Goal: Task Accomplishment & Management: Manage account settings

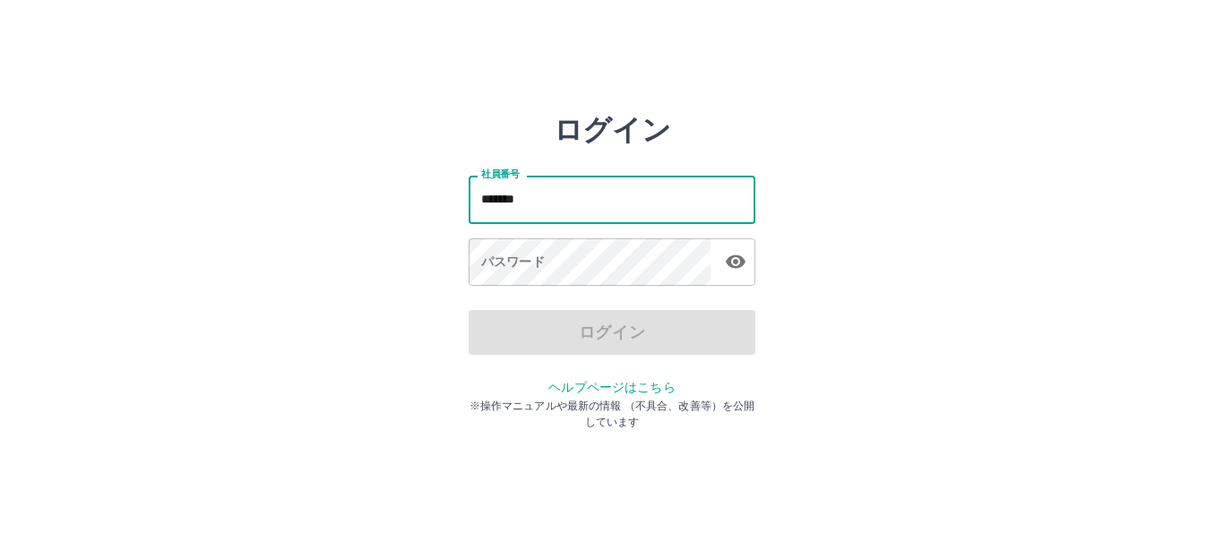
type input "*******"
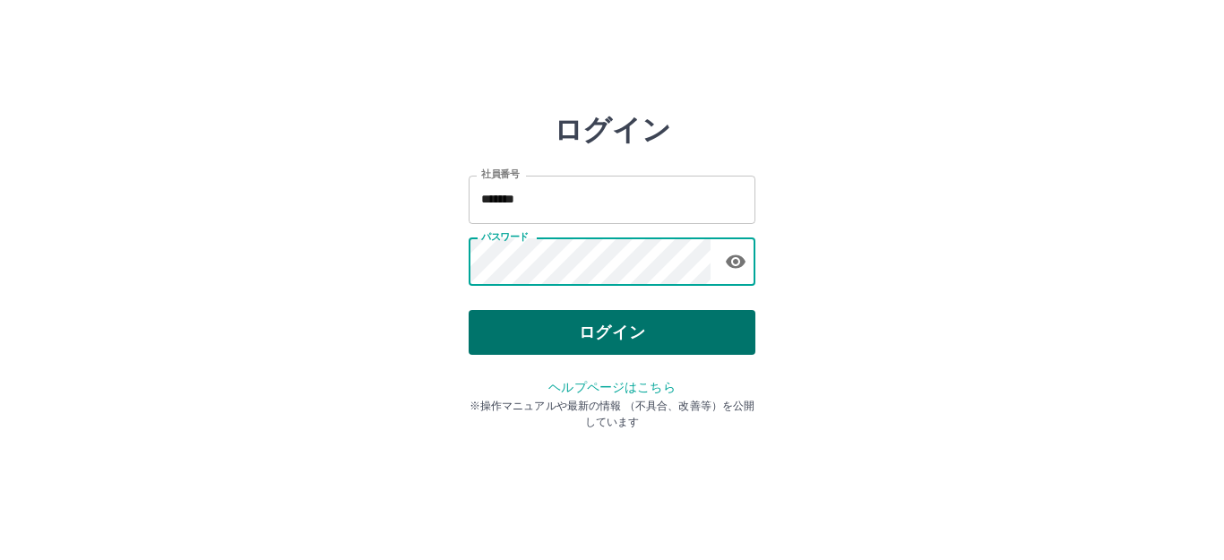
click at [598, 333] on button "ログイン" at bounding box center [612, 332] width 287 height 45
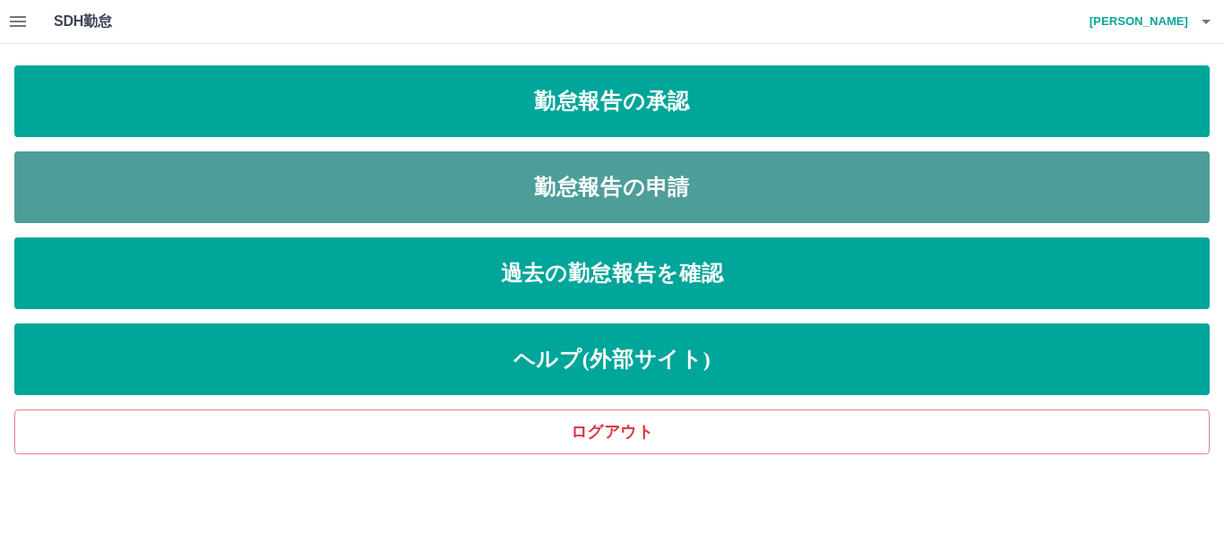
click at [692, 217] on link "勤怠報告の申請" at bounding box center [611, 187] width 1195 height 72
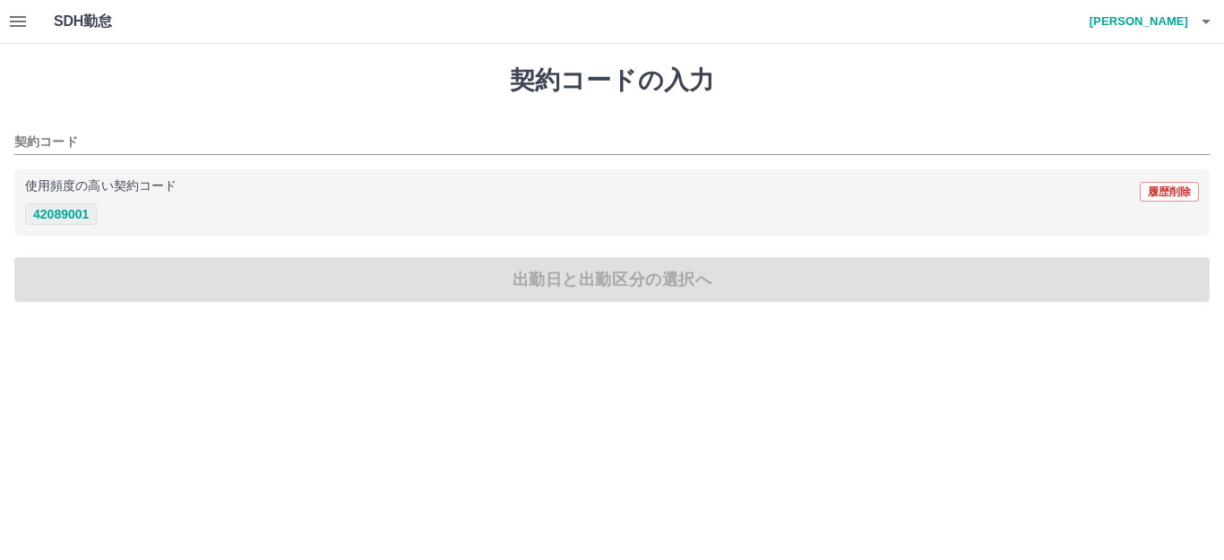
click at [49, 213] on button "42089001" at bounding box center [61, 214] width 72 height 22
type input "********"
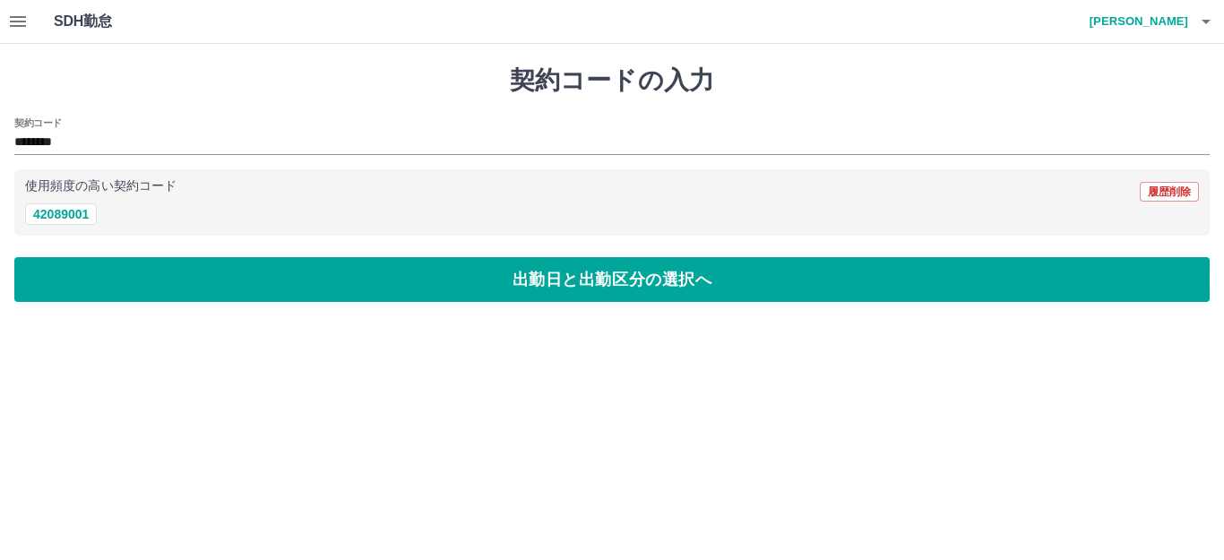
click at [3, 25] on button "button" at bounding box center [18, 21] width 36 height 43
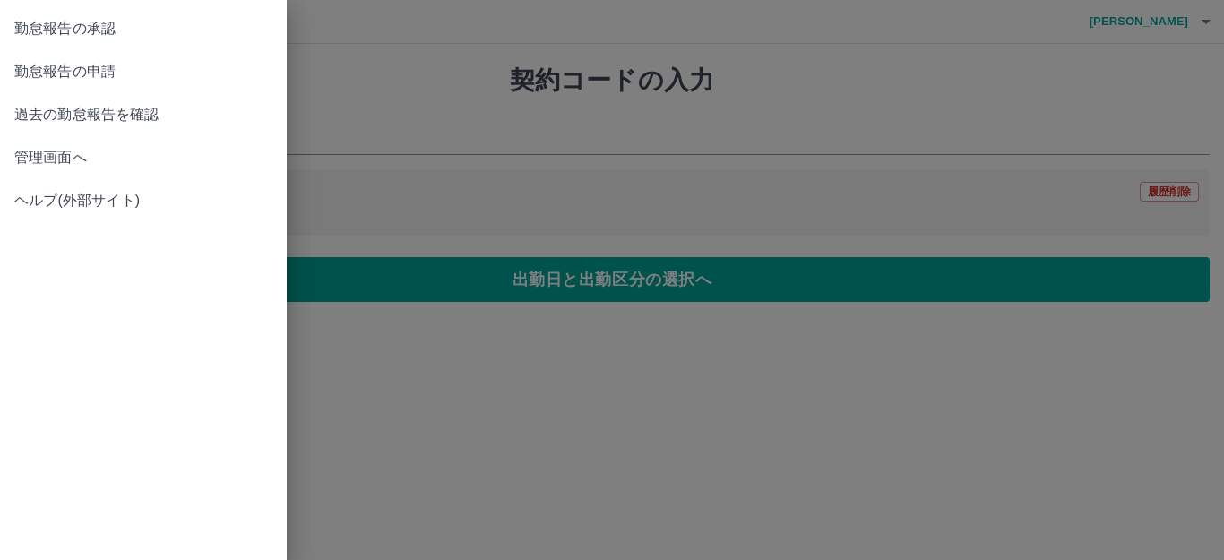
click at [100, 35] on span "勤怠報告の承認" at bounding box center [143, 29] width 258 height 22
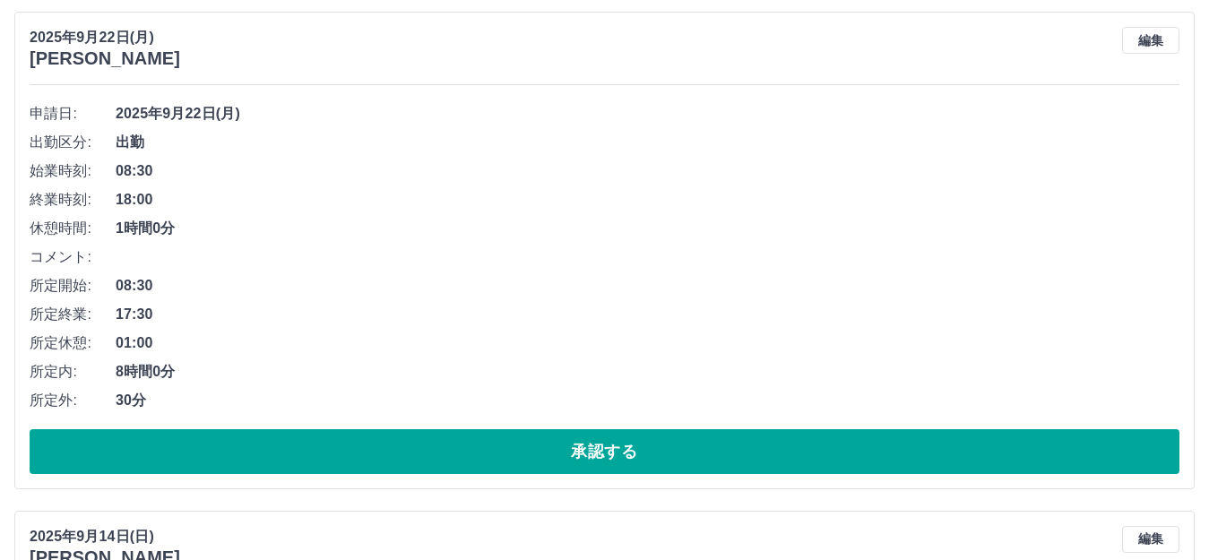
scroll to position [1165, 0]
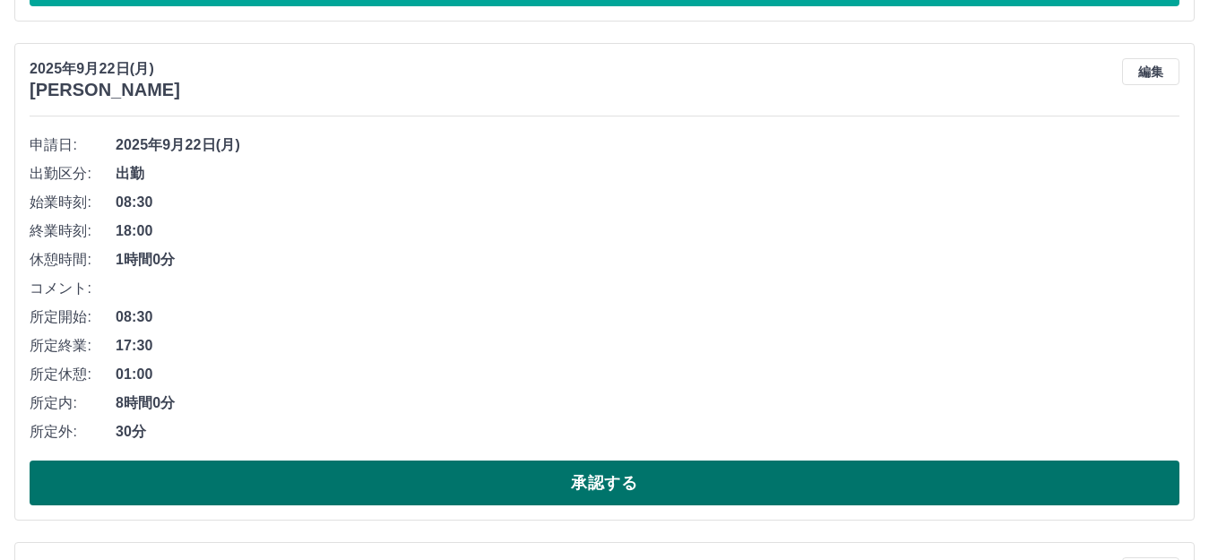
click at [489, 495] on button "承認する" at bounding box center [605, 483] width 1150 height 45
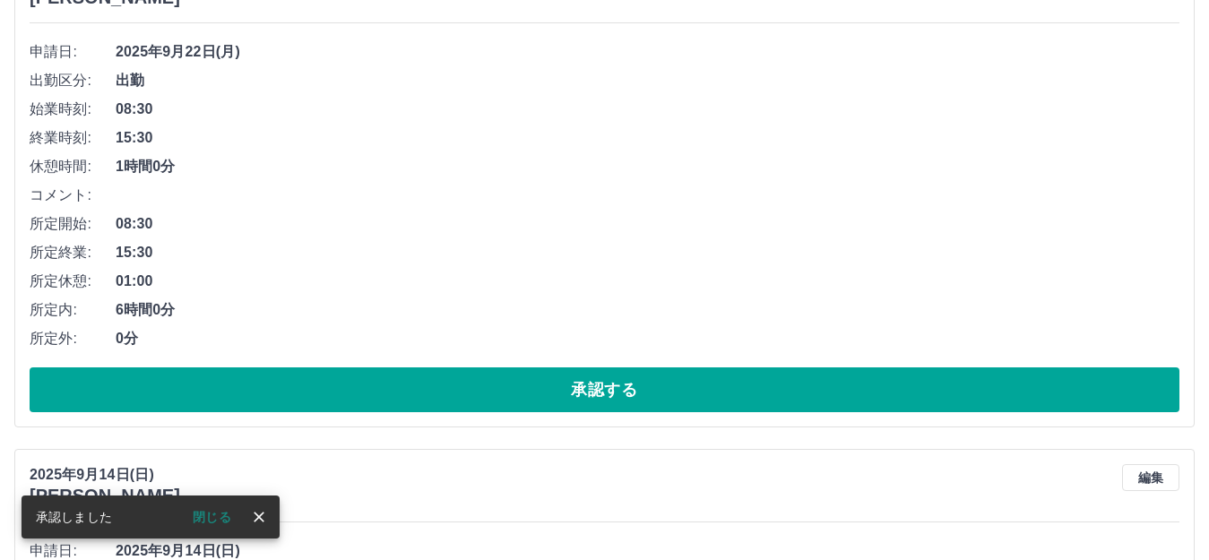
scroll to position [717, 0]
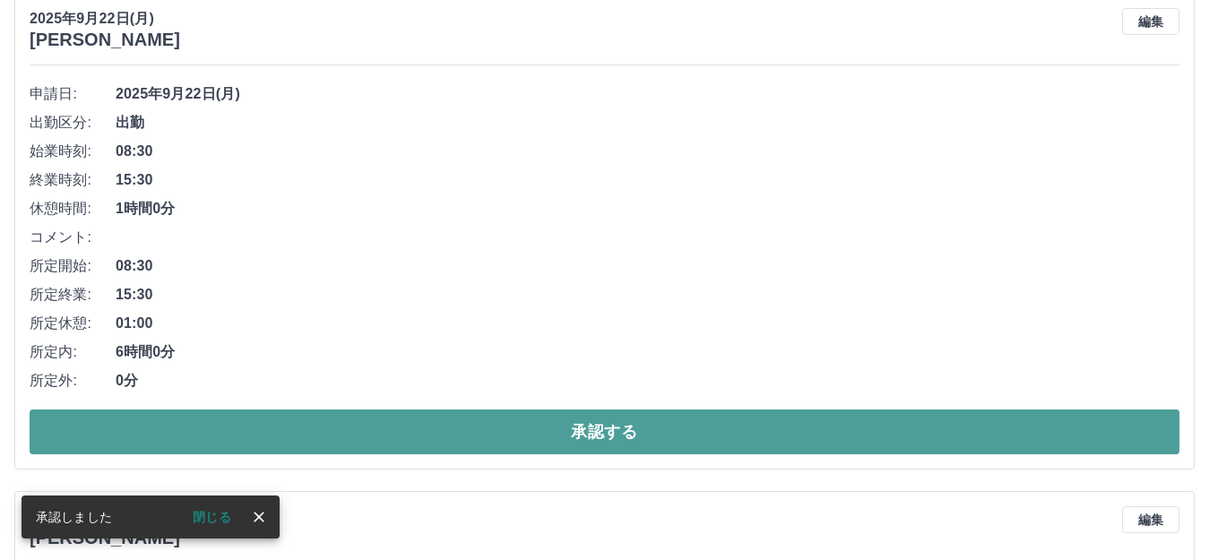
click at [810, 434] on button "承認する" at bounding box center [605, 431] width 1150 height 45
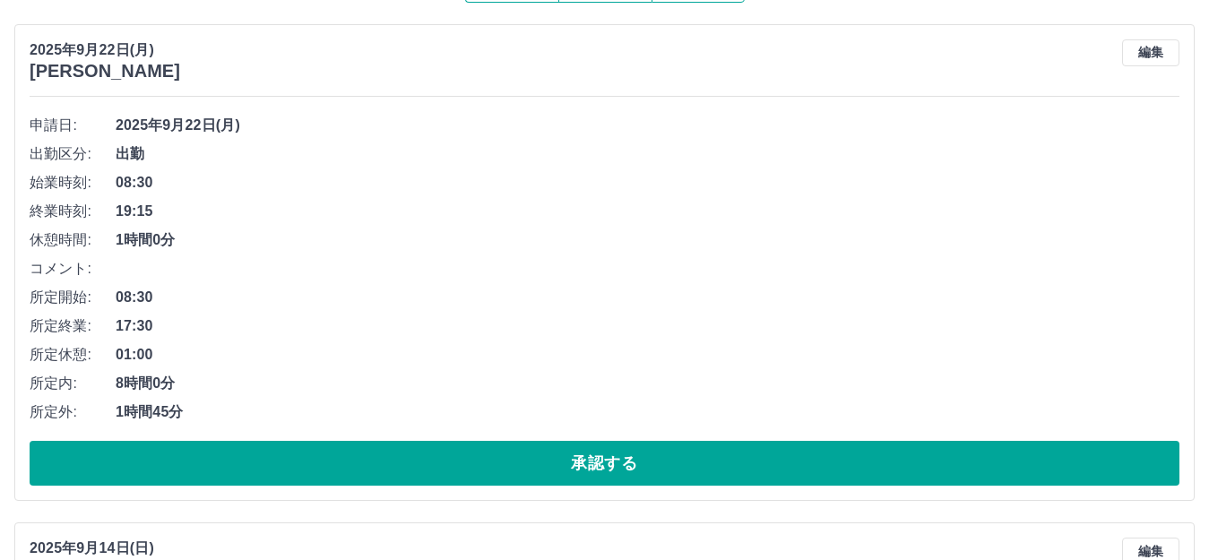
scroll to position [219, 0]
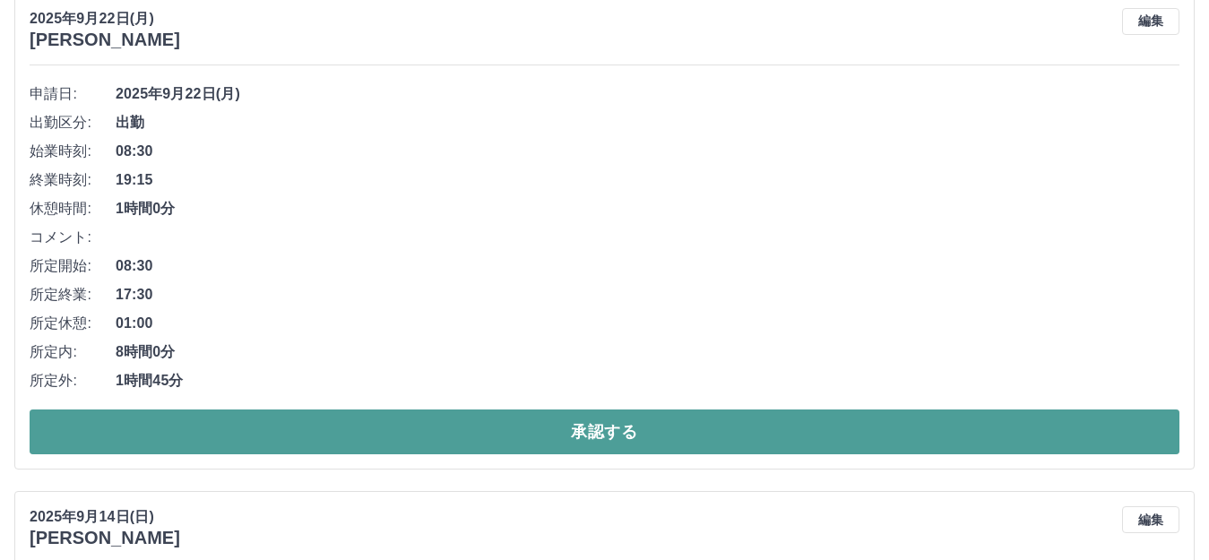
click at [882, 435] on button "承認する" at bounding box center [605, 431] width 1150 height 45
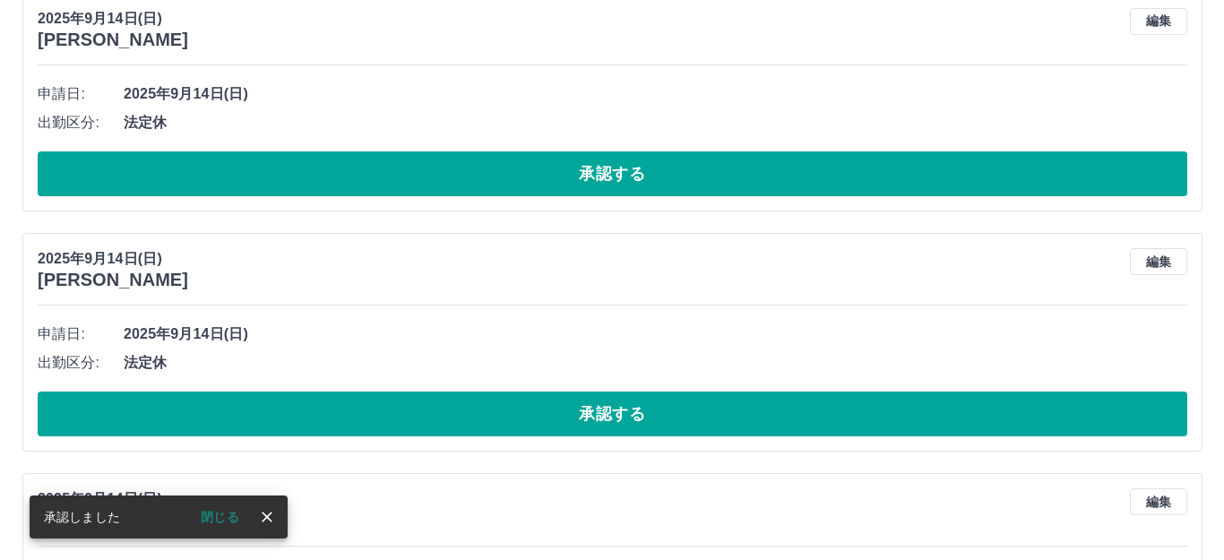
scroll to position [0, 0]
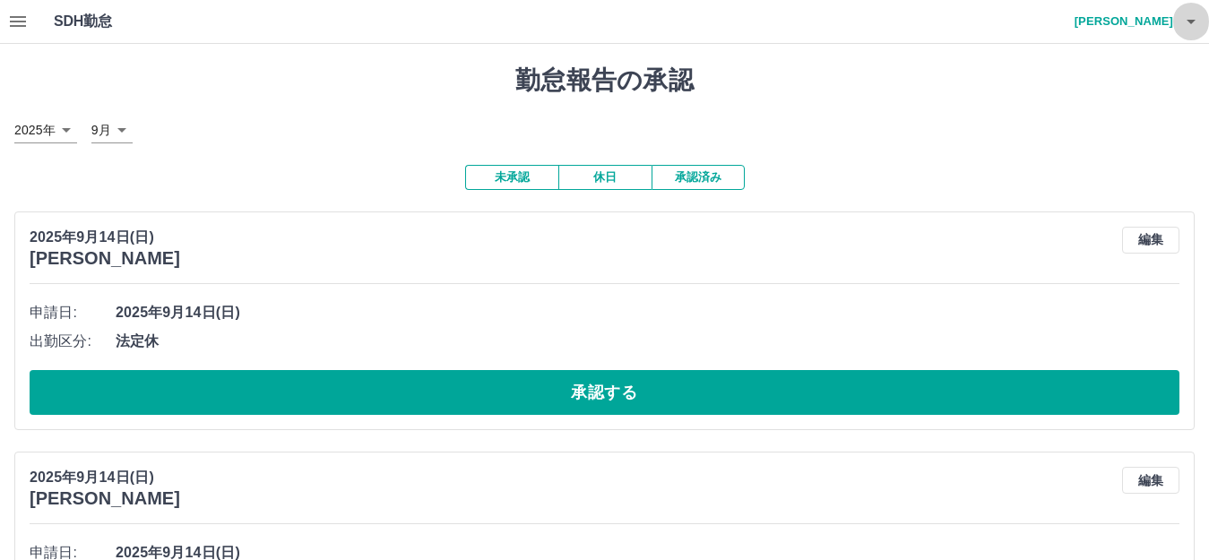
click at [1196, 26] on icon "button" at bounding box center [1191, 22] width 22 height 22
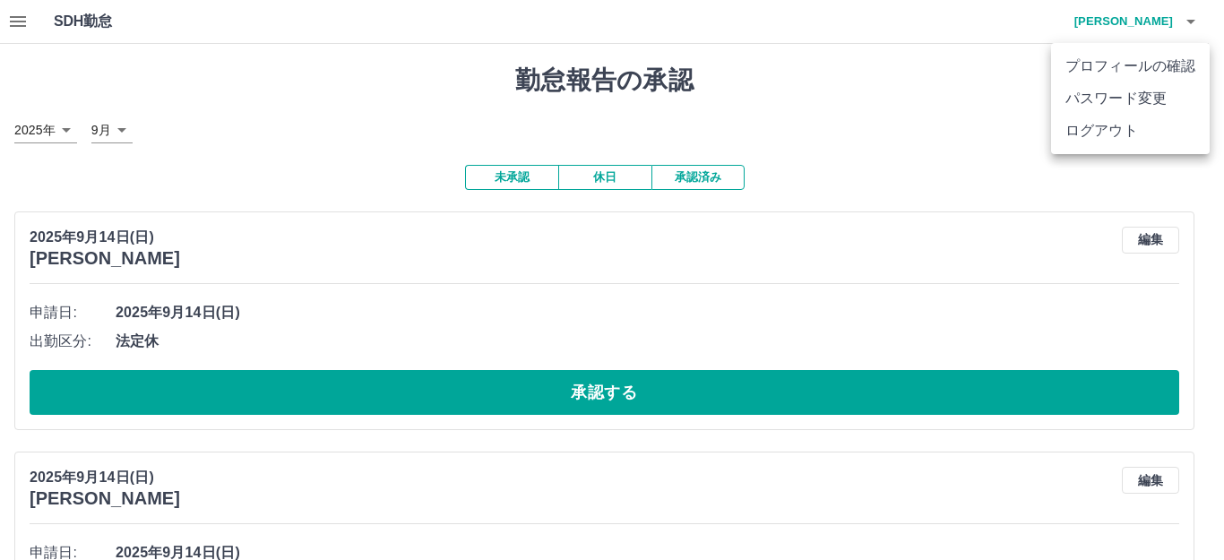
click at [1128, 139] on li "ログアウト" at bounding box center [1130, 131] width 159 height 32
